Goal: Information Seeking & Learning: Learn about a topic

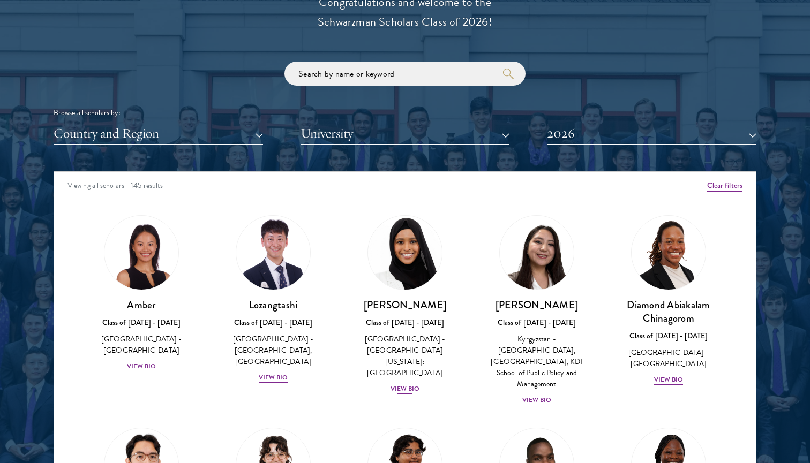
click at [398, 384] on div "View Bio" at bounding box center [404, 389] width 29 height 10
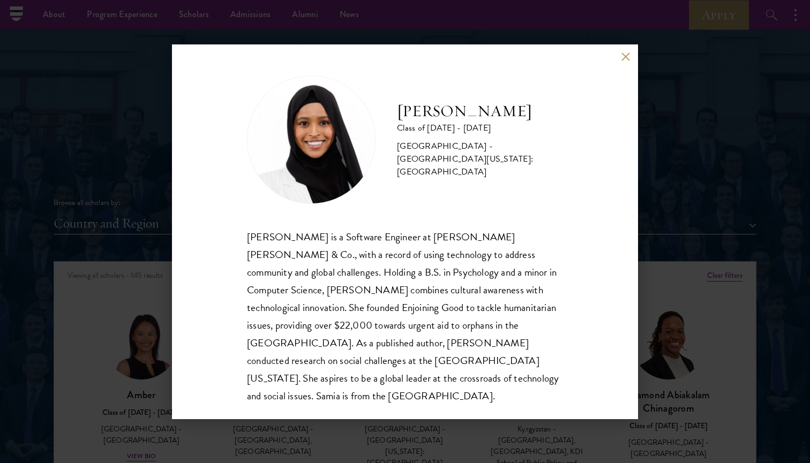
scroll to position [1158, 0]
click at [626, 58] on button at bounding box center [625, 56] width 9 height 9
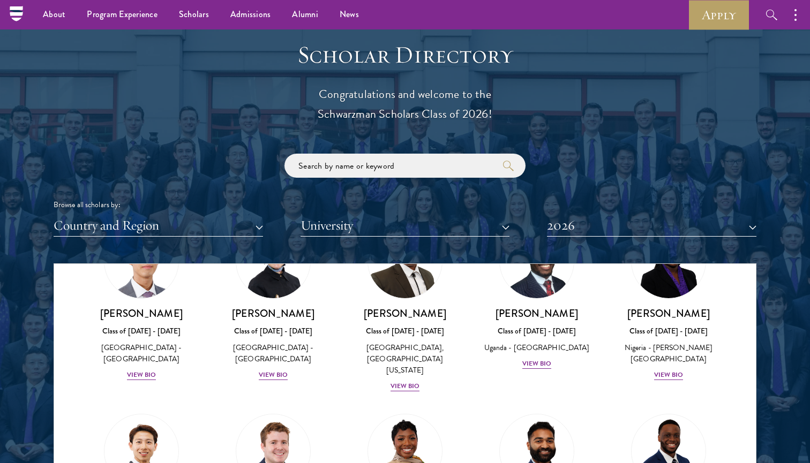
scroll to position [297, 0]
click at [663, 370] on div "View Bio" at bounding box center [668, 375] width 29 height 10
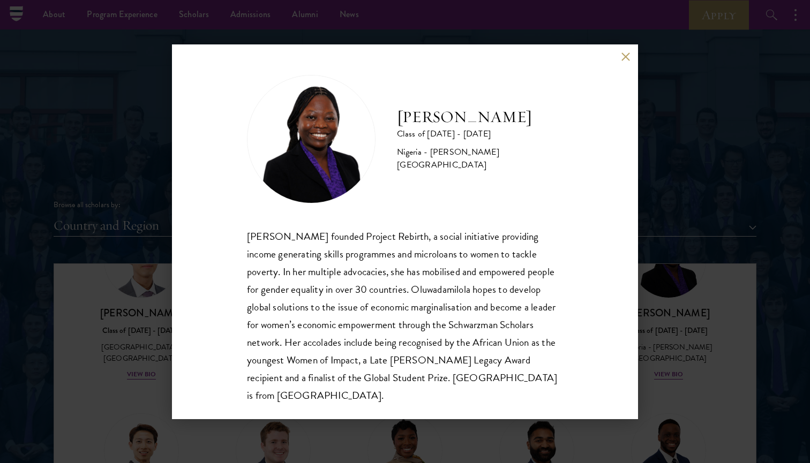
scroll to position [1, 0]
click at [627, 58] on button at bounding box center [625, 56] width 9 height 9
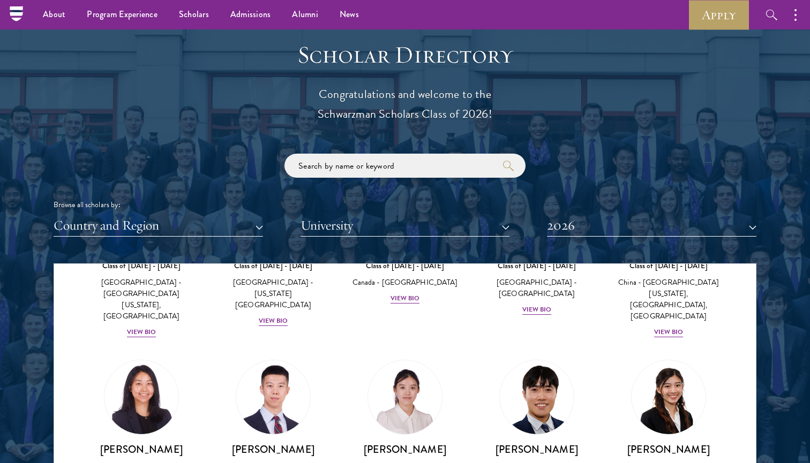
scroll to position [3011, 0]
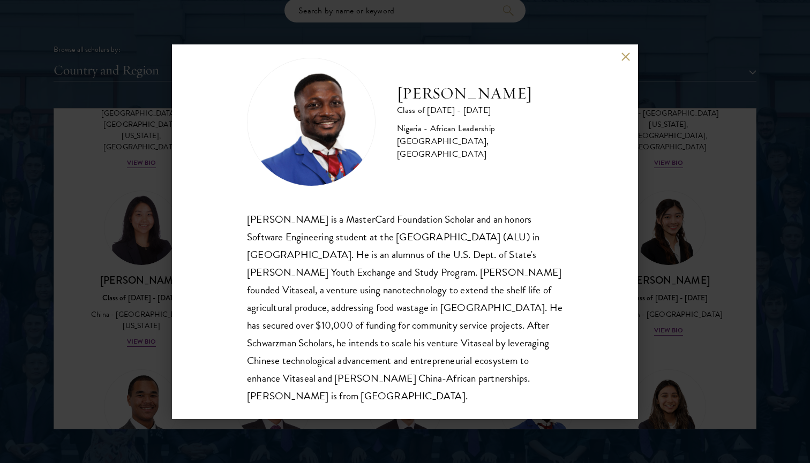
scroll to position [1316, 0]
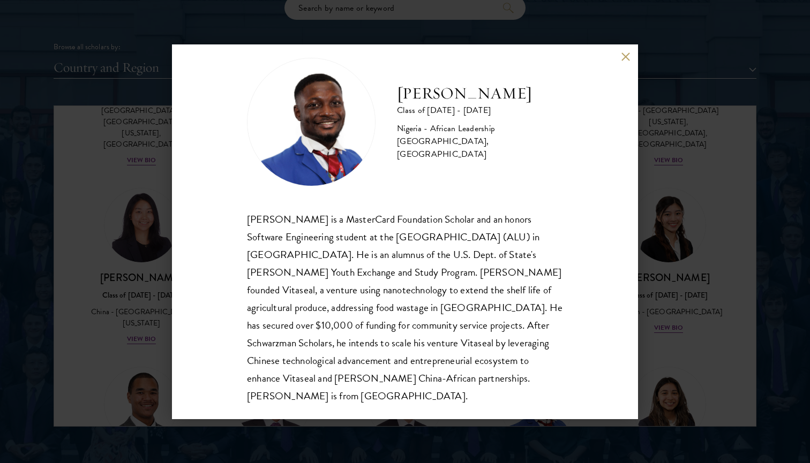
click at [624, 53] on button at bounding box center [625, 56] width 9 height 9
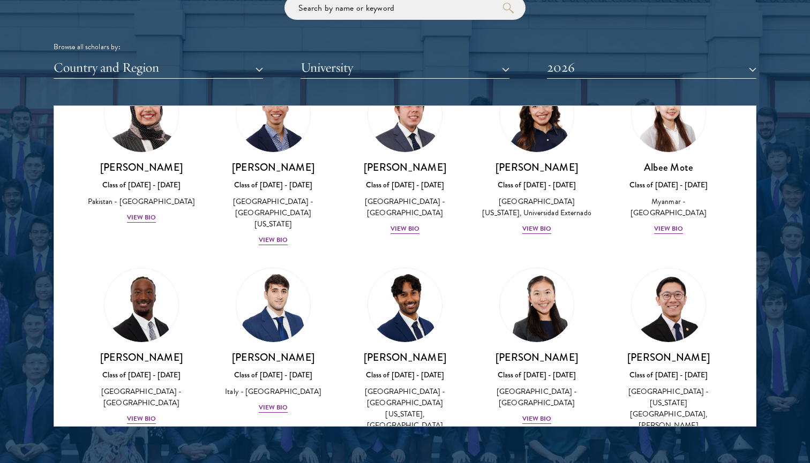
scroll to position [3753, 0]
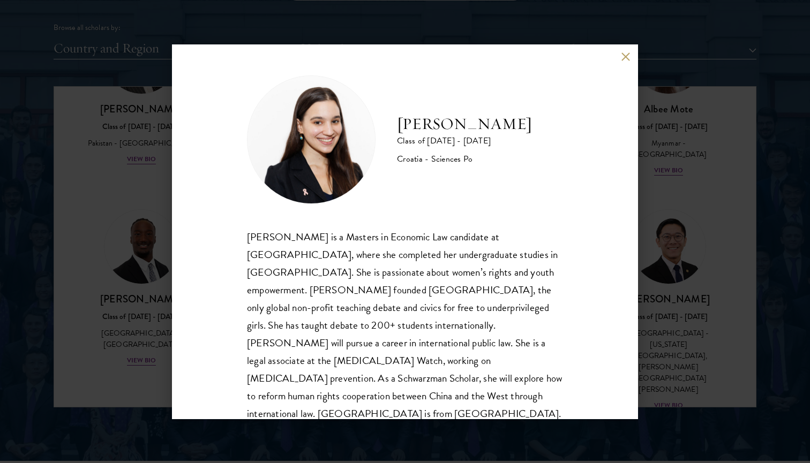
scroll to position [1343, 0]
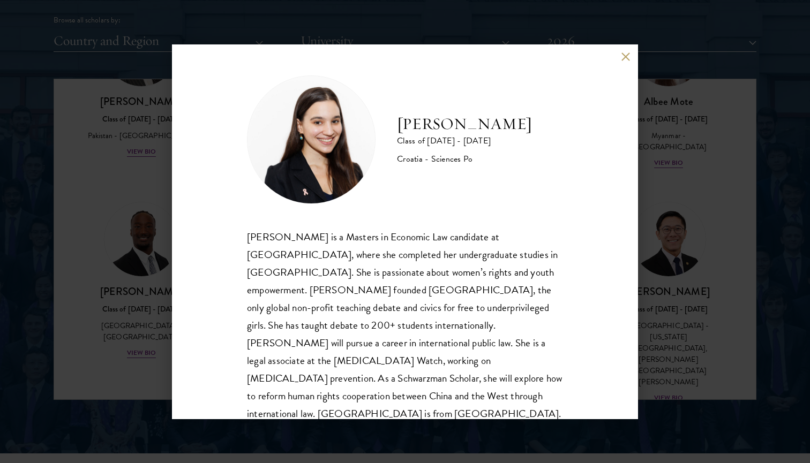
click at [626, 57] on button at bounding box center [625, 56] width 9 height 9
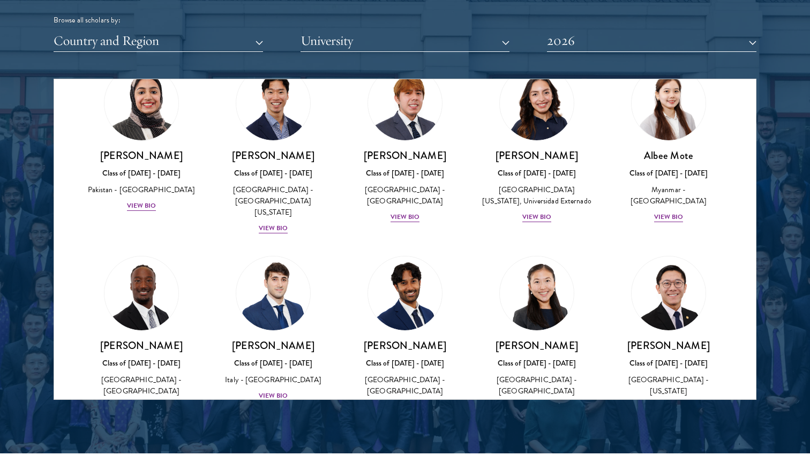
scroll to position [3691, 0]
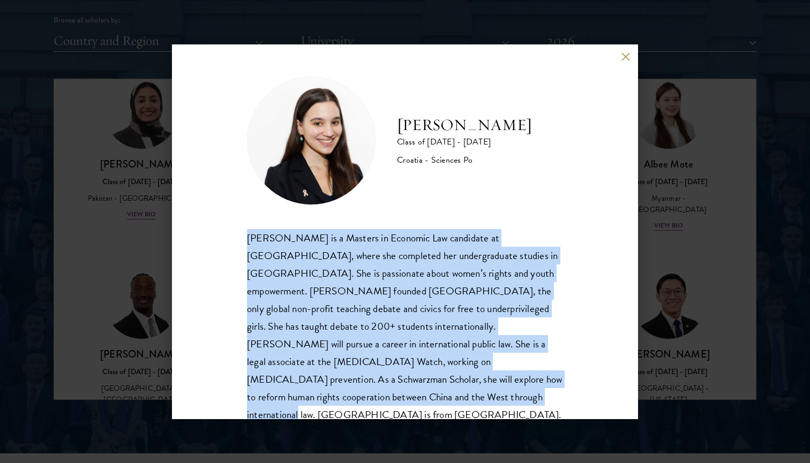
drag, startPoint x: 248, startPoint y: 238, endPoint x: 549, endPoint y: 386, distance: 335.3
copy div "[PERSON_NAME] is a Masters in Economic Law candidate at [GEOGRAPHIC_DATA], wher…"
click at [629, 58] on button at bounding box center [625, 56] width 9 height 9
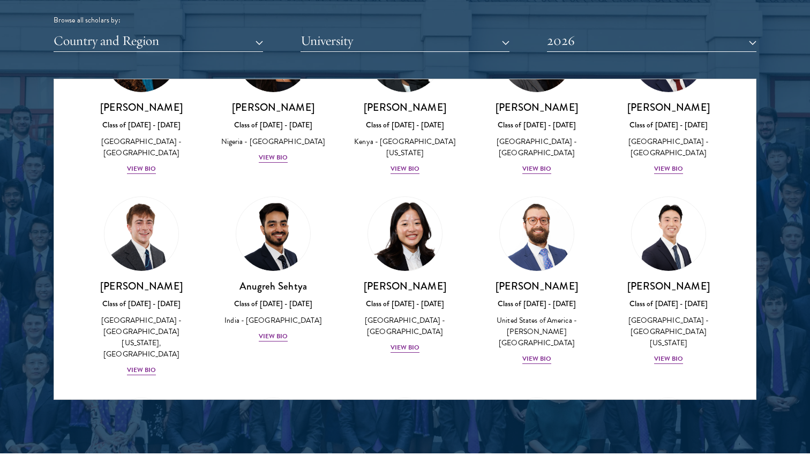
scroll to position [4355, 0]
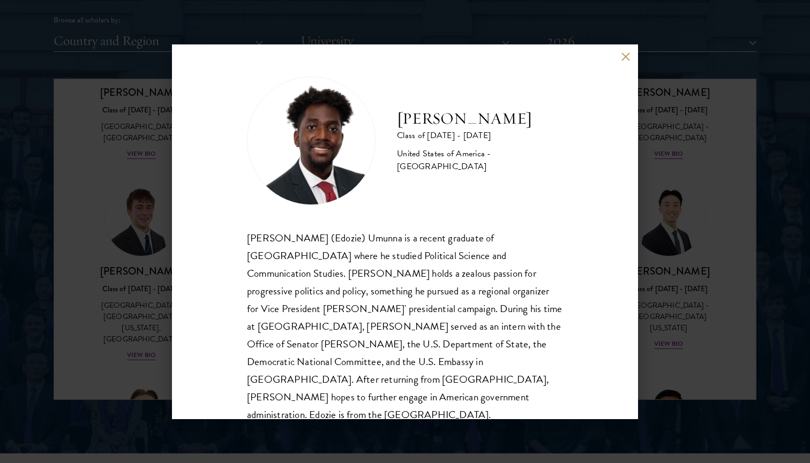
click at [676, 164] on div "[PERSON_NAME] Class of [DATE] - [DATE] [GEOGRAPHIC_DATA] - [GEOGRAPHIC_DATA] [P…" at bounding box center [405, 231] width 810 height 463
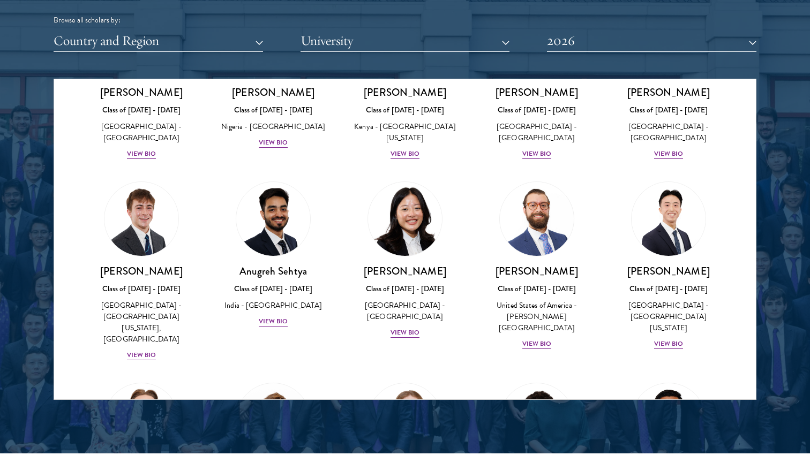
scroll to position [4473, 0]
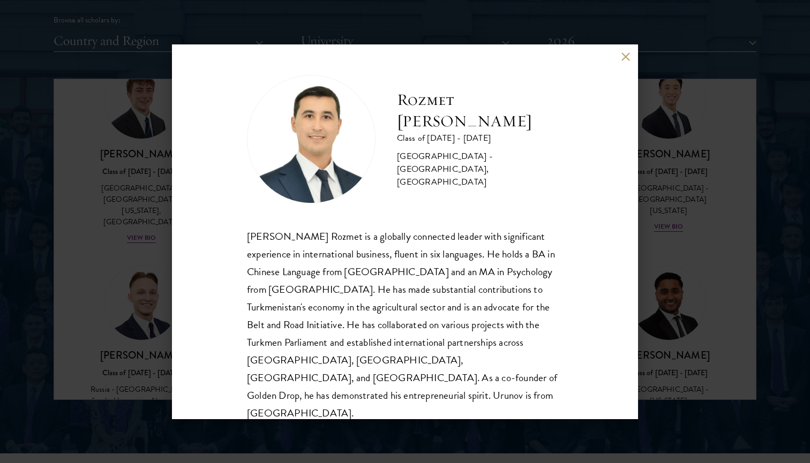
scroll to position [1, 0]
click at [690, 247] on div "Rozmet Urunov Class of [DATE] - [DATE] [GEOGRAPHIC_DATA] - [GEOGRAPHIC_DATA], […" at bounding box center [405, 231] width 810 height 463
